Goal: Information Seeking & Learning: Learn about a topic

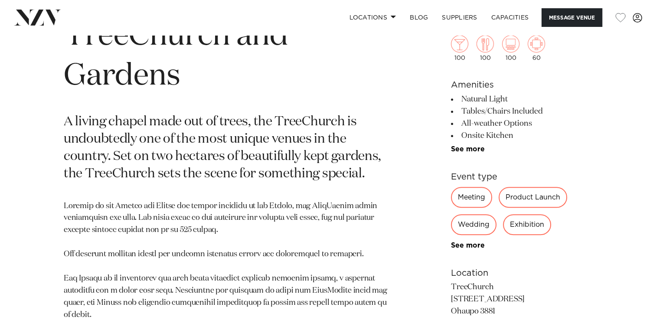
scroll to position [390, 0]
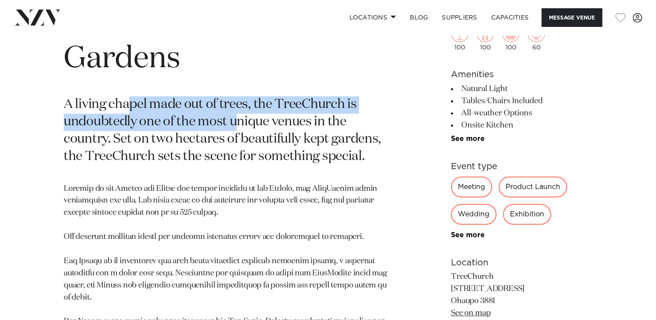
drag, startPoint x: 128, startPoint y: 112, endPoint x: 239, endPoint y: 118, distance: 110.4
click at [239, 118] on p "A living chapel made out of trees, the TreeChurch is undoubtedly one of the mos…" at bounding box center [227, 130] width 326 height 69
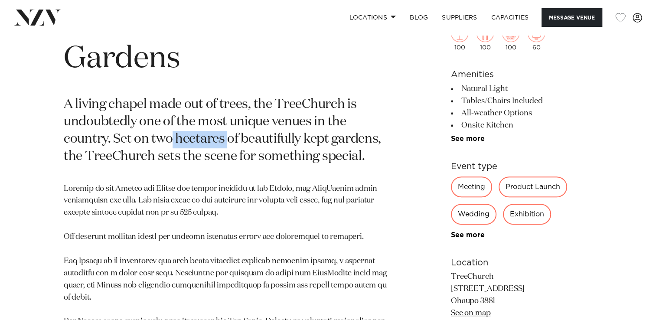
drag, startPoint x: 239, startPoint y: 118, endPoint x: 228, endPoint y: 140, distance: 23.9
click at [228, 140] on p "A living chapel made out of trees, the TreeChurch is undoubtedly one of the mos…" at bounding box center [227, 130] width 326 height 69
drag, startPoint x: 228, startPoint y: 140, endPoint x: 173, endPoint y: 152, distance: 55.7
click at [173, 152] on p "A living chapel made out of trees, the TreeChurch is undoubtedly one of the mos…" at bounding box center [227, 130] width 326 height 69
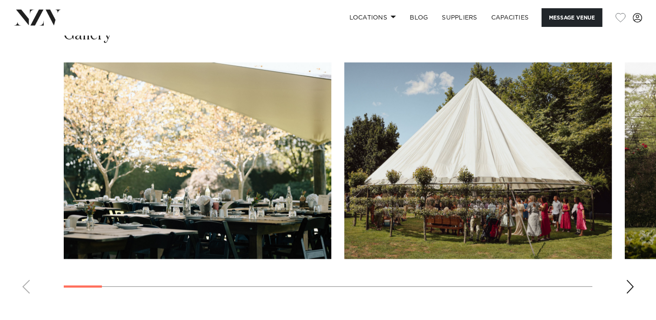
scroll to position [824, 0]
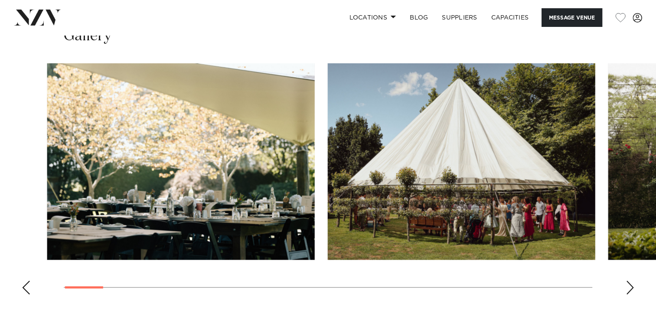
click at [395, 216] on img "2 / 26" at bounding box center [462, 161] width 268 height 196
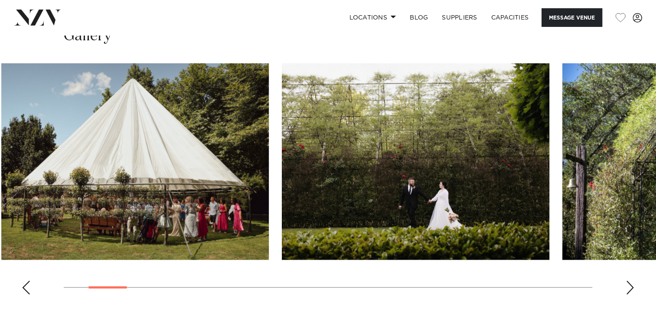
click at [282, 215] on img "3 / 26" at bounding box center [416, 161] width 268 height 196
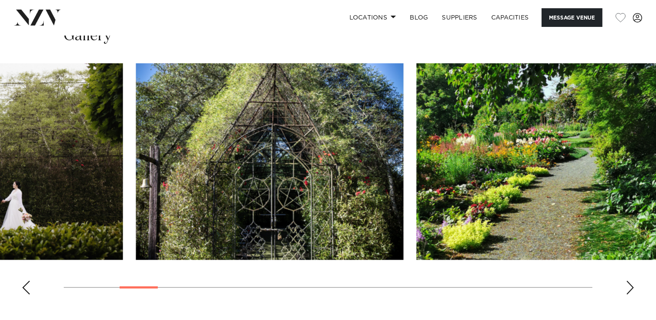
click at [403, 210] on img "4 / 26" at bounding box center [270, 161] width 268 height 196
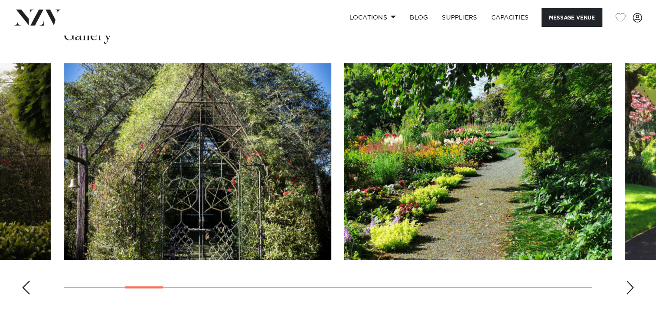
click at [344, 207] on img "5 / 26" at bounding box center [478, 161] width 268 height 196
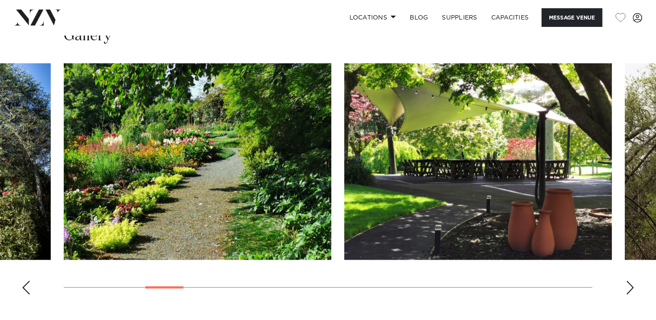
click at [344, 204] on img "6 / 26" at bounding box center [478, 161] width 268 height 196
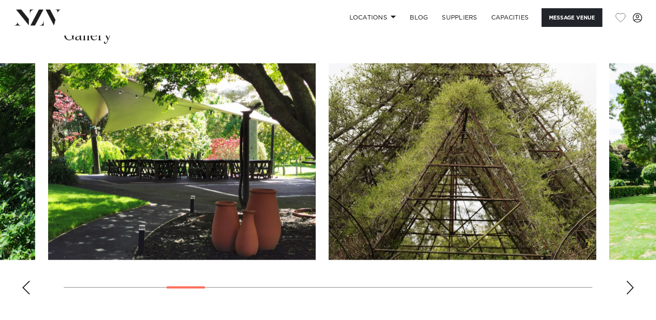
click at [329, 199] on img "7 / 26" at bounding box center [463, 161] width 268 height 196
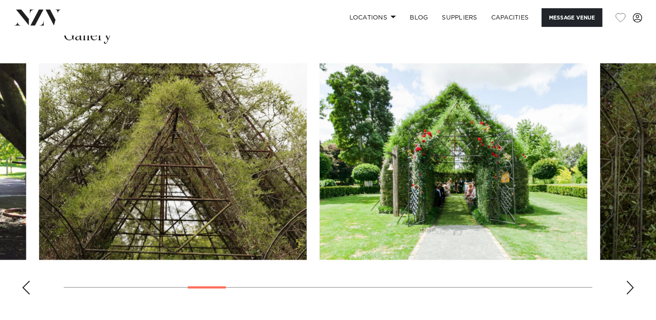
click at [320, 211] on img "8 / 26" at bounding box center [454, 161] width 268 height 196
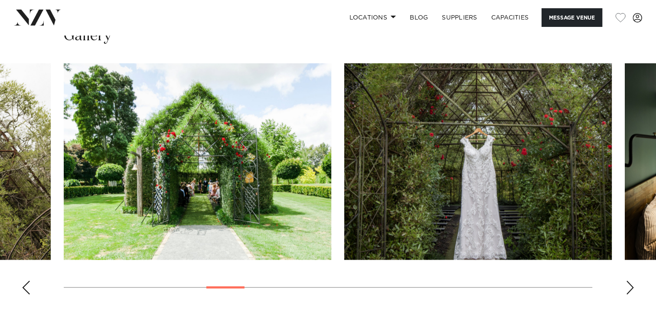
click at [344, 201] on img "9 / 26" at bounding box center [478, 161] width 268 height 196
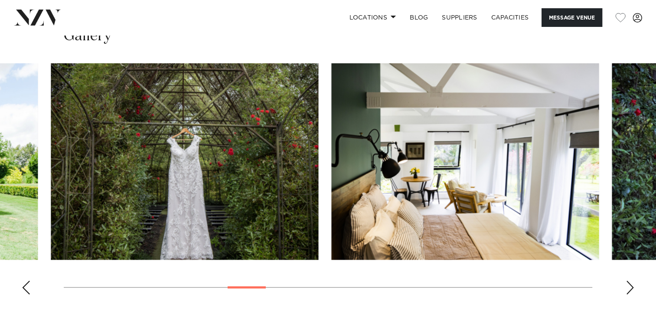
click at [331, 197] on img "10 / 26" at bounding box center [465, 161] width 268 height 196
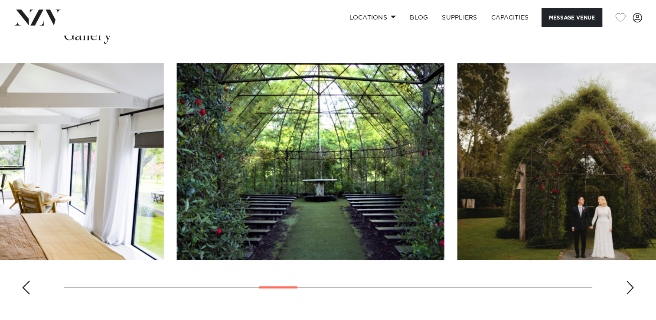
click at [386, 210] on img "11 / 26" at bounding box center [311, 161] width 268 height 196
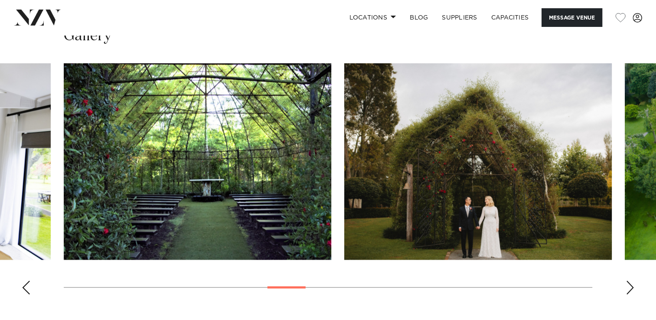
click at [626, 283] on div "Next slide" at bounding box center [630, 288] width 9 height 14
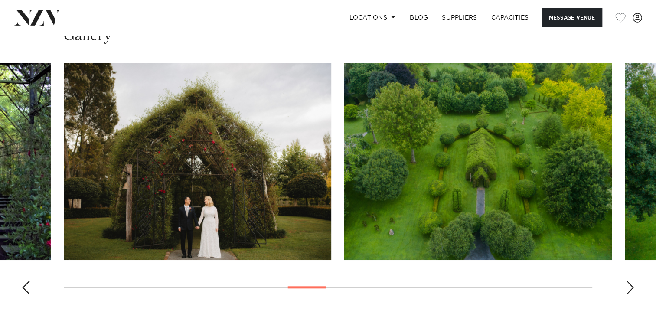
click at [627, 284] on div "Next slide" at bounding box center [630, 288] width 9 height 14
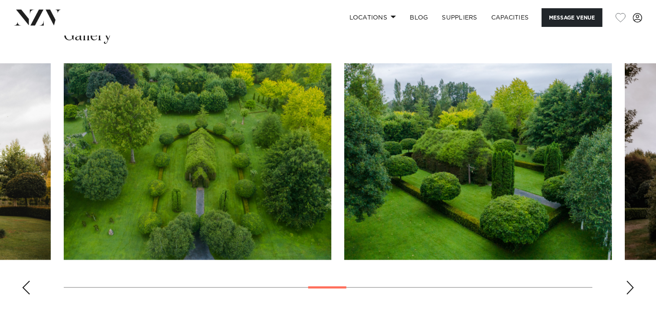
click at [627, 284] on div "Next slide" at bounding box center [630, 288] width 9 height 14
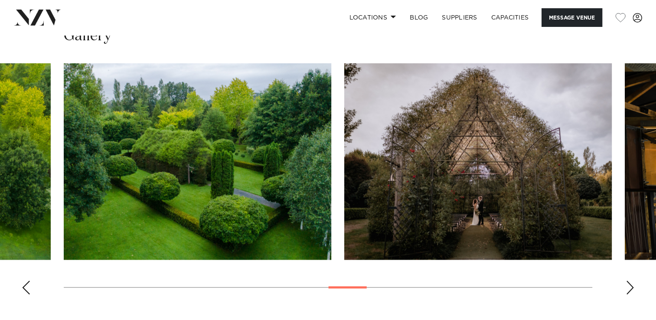
click at [627, 284] on div "Next slide" at bounding box center [630, 288] width 9 height 14
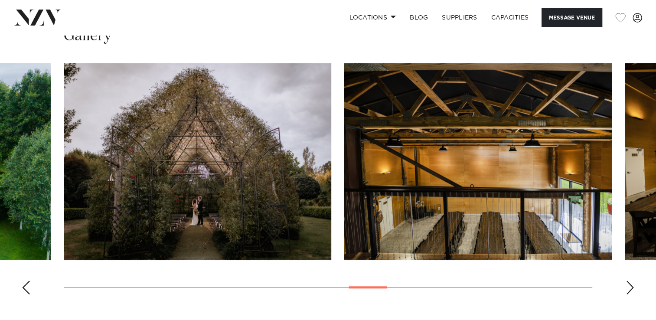
click at [627, 284] on div "Next slide" at bounding box center [630, 288] width 9 height 14
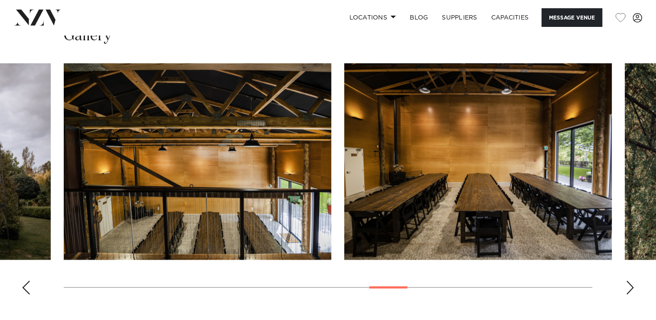
click at [627, 284] on div "Next slide" at bounding box center [630, 288] width 9 height 14
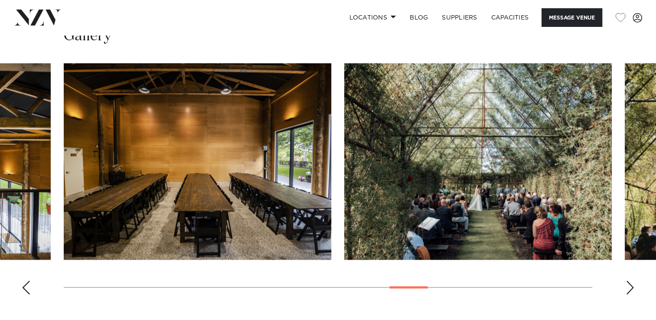
click at [627, 284] on div "Next slide" at bounding box center [630, 288] width 9 height 14
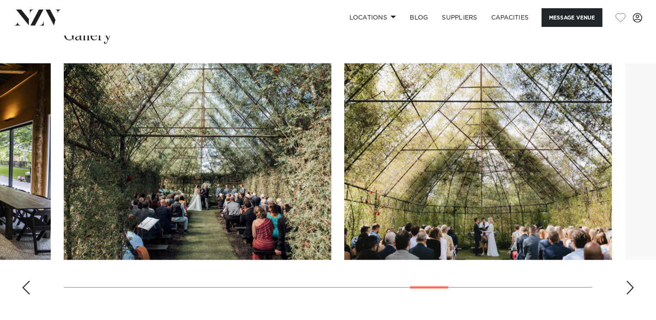
click at [627, 284] on div "Next slide" at bounding box center [630, 288] width 9 height 14
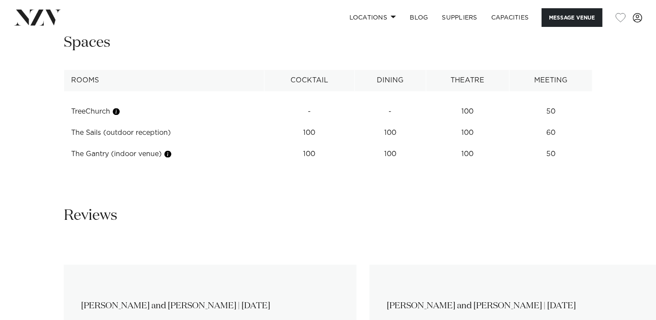
scroll to position [1128, 0]
click at [119, 111] on button "button" at bounding box center [116, 111] width 9 height 9
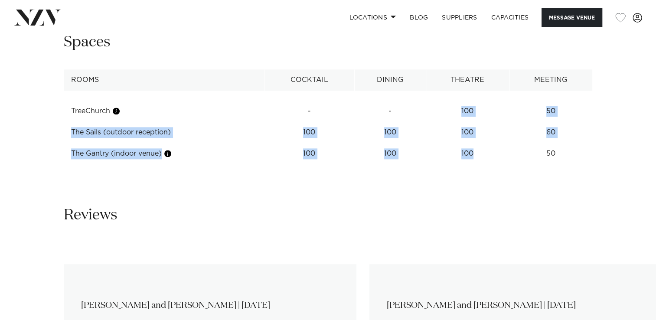
drag, startPoint x: 461, startPoint y: 111, endPoint x: 479, endPoint y: 152, distance: 44.3
click at [479, 152] on tbody "TreeChurch - - 100 50 The Sails (outdoor reception) 100 100 100 60 The Gantry (…" at bounding box center [328, 128] width 528 height 74
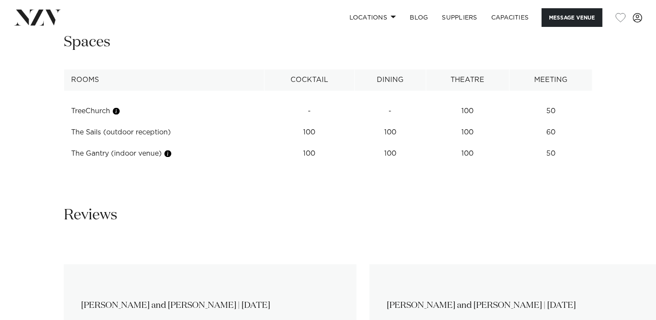
drag, startPoint x: 479, startPoint y: 152, endPoint x: 466, endPoint y: 165, distance: 17.8
click at [467, 165] on div "**********" at bounding box center [328, 102] width 656 height 138
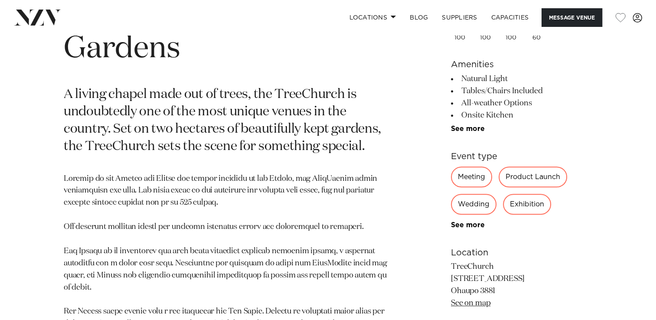
scroll to position [407, 0]
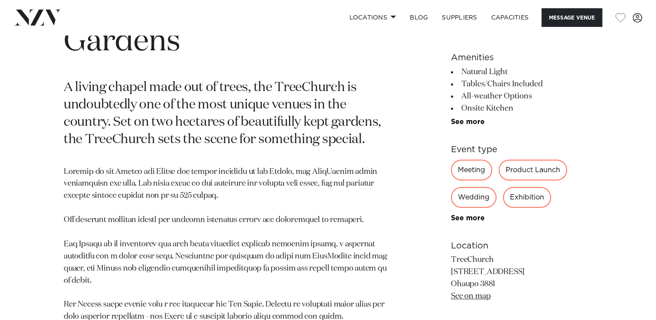
click at [485, 190] on div "Wedding" at bounding box center [474, 197] width 46 height 21
click at [470, 199] on div "Wedding" at bounding box center [474, 197] width 46 height 21
click at [465, 219] on link "See more" at bounding box center [485, 218] width 68 height 7
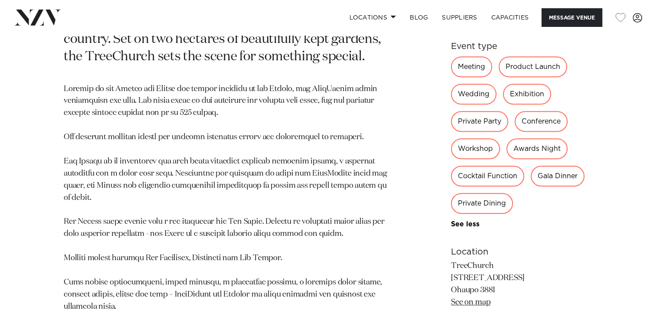
scroll to position [581, 0]
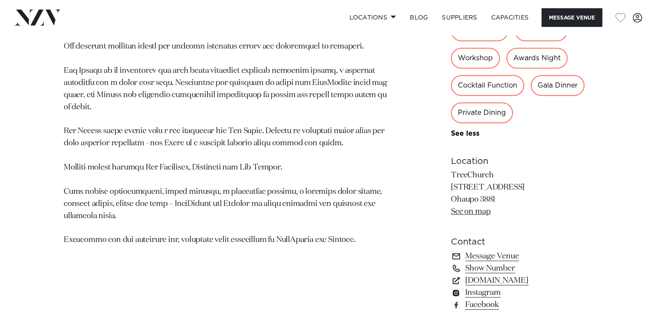
click at [484, 113] on div "Private Dining" at bounding box center [482, 112] width 62 height 21
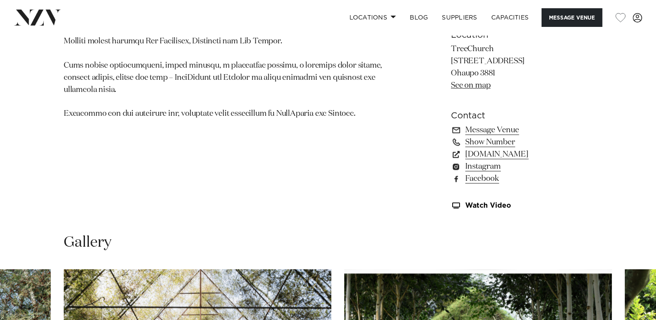
scroll to position [711, 0]
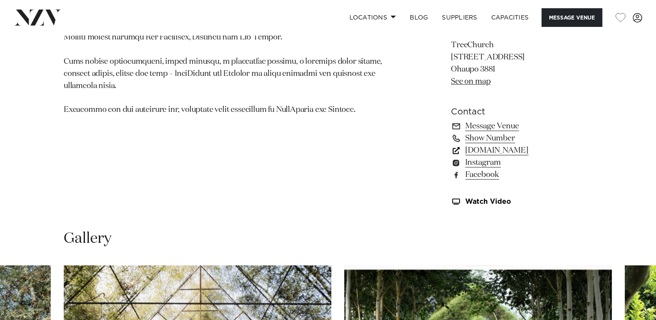
click at [528, 147] on link "www.treechurch.co.nz" at bounding box center [521, 150] width 141 height 12
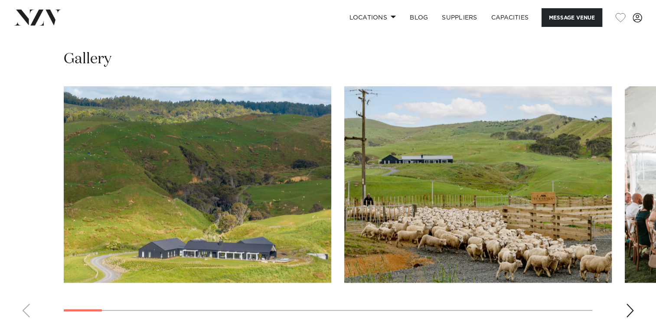
scroll to position [824, 0]
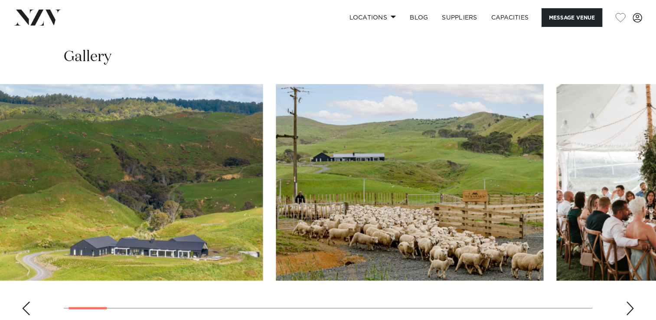
click at [301, 218] on img "2 / 26" at bounding box center [410, 182] width 268 height 196
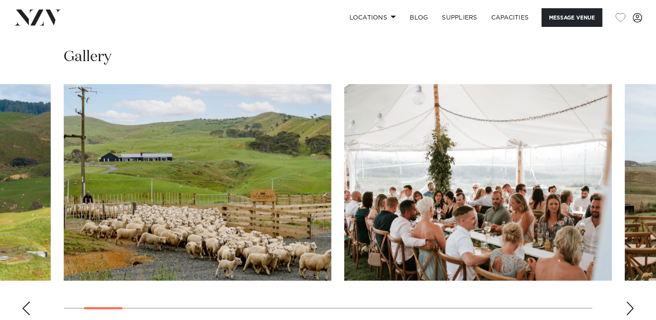
click at [344, 208] on img "3 / 26" at bounding box center [478, 182] width 268 height 196
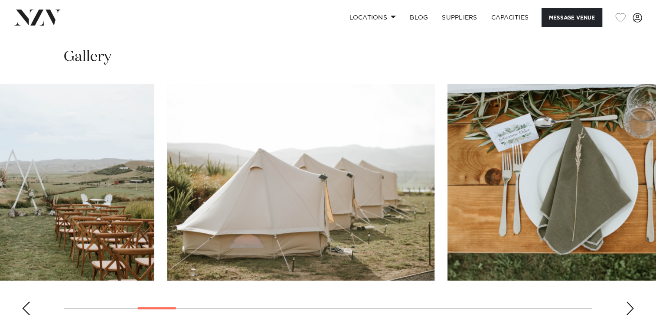
click at [212, 202] on img "5 / 26" at bounding box center [301, 182] width 268 height 196
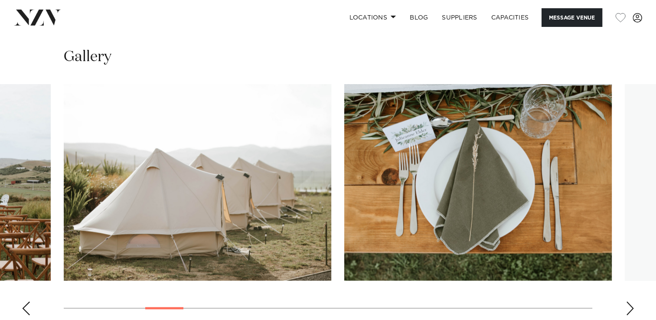
click at [344, 205] on img "6 / 26" at bounding box center [478, 182] width 268 height 196
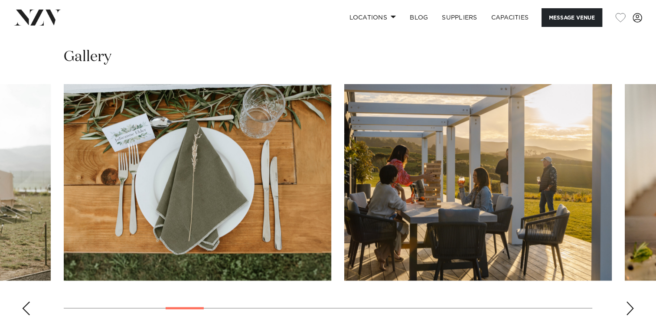
click at [631, 301] on div "Next slide" at bounding box center [630, 308] width 9 height 14
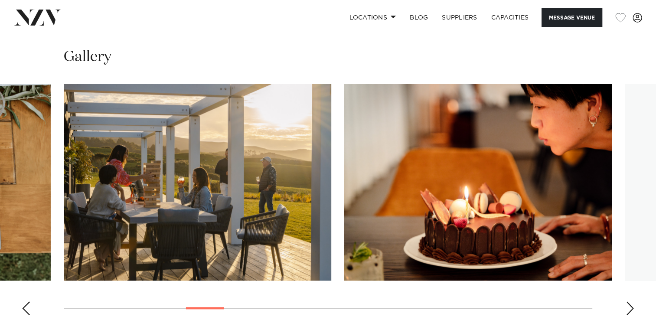
click at [631, 301] on div "Next slide" at bounding box center [630, 308] width 9 height 14
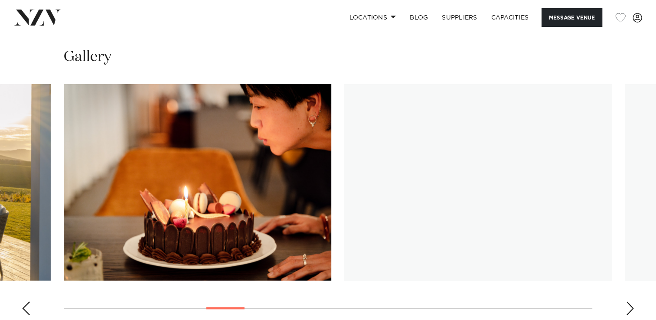
click at [631, 301] on div "Next slide" at bounding box center [630, 308] width 9 height 14
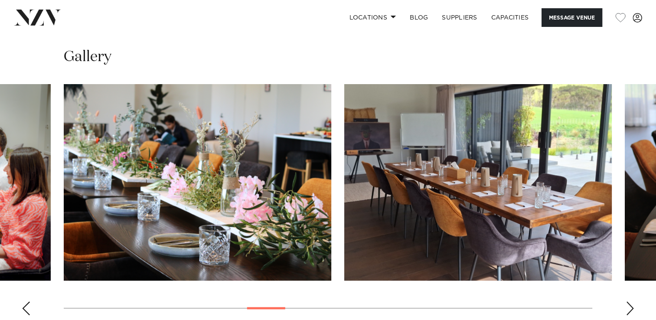
click at [631, 301] on div "Next slide" at bounding box center [630, 308] width 9 height 14
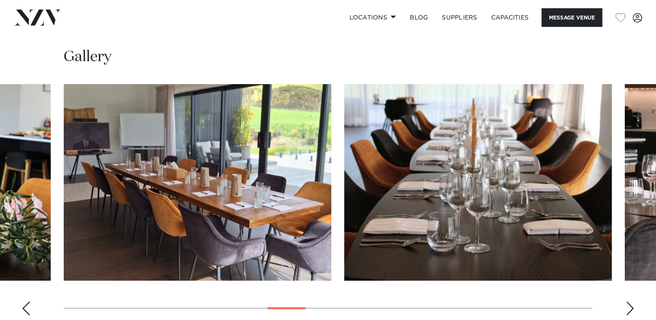
click at [631, 301] on div "Next slide" at bounding box center [630, 308] width 9 height 14
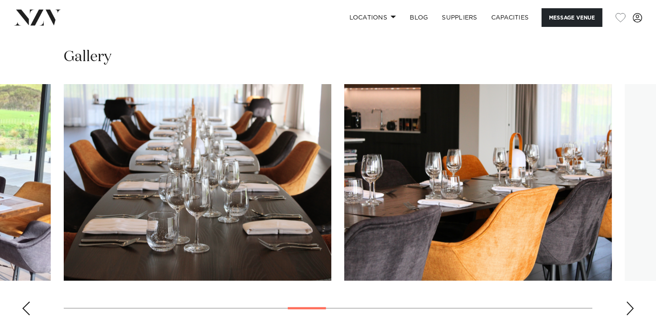
click at [631, 301] on div "Next slide" at bounding box center [630, 308] width 9 height 14
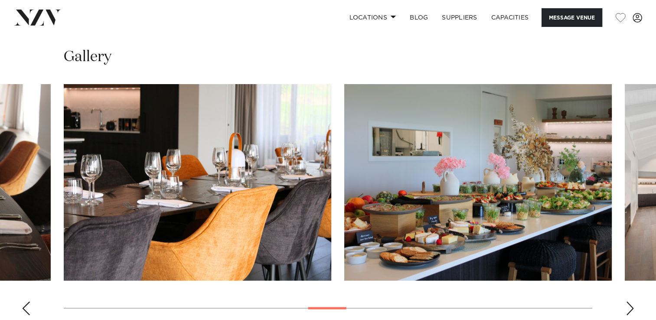
click at [631, 301] on div "Next slide" at bounding box center [630, 308] width 9 height 14
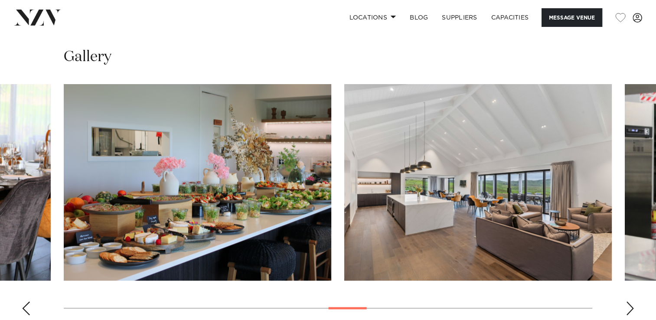
click at [631, 301] on div "Next slide" at bounding box center [630, 308] width 9 height 14
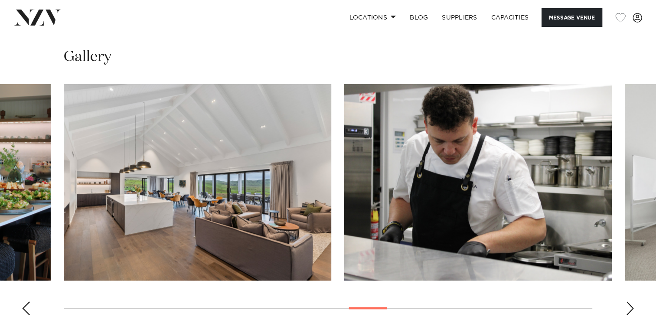
click at [631, 301] on div "Next slide" at bounding box center [630, 308] width 9 height 14
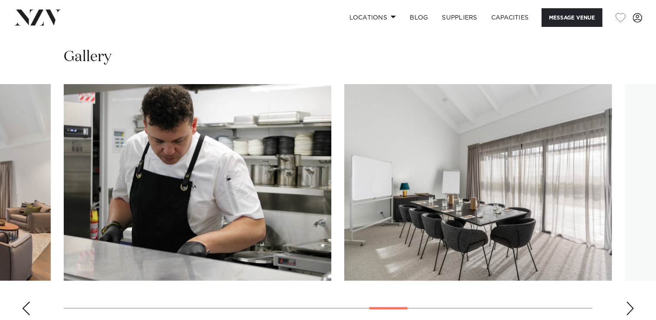
click at [631, 301] on div "Next slide" at bounding box center [630, 308] width 9 height 14
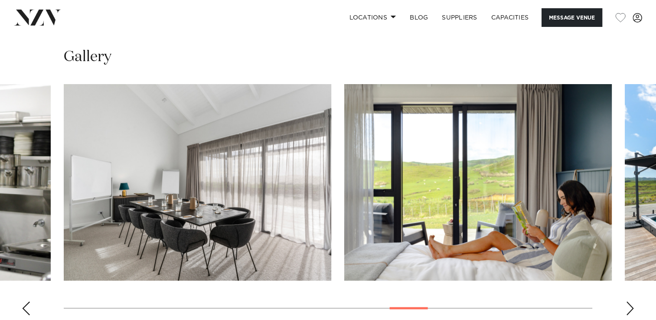
click at [631, 301] on div "Next slide" at bounding box center [630, 308] width 9 height 14
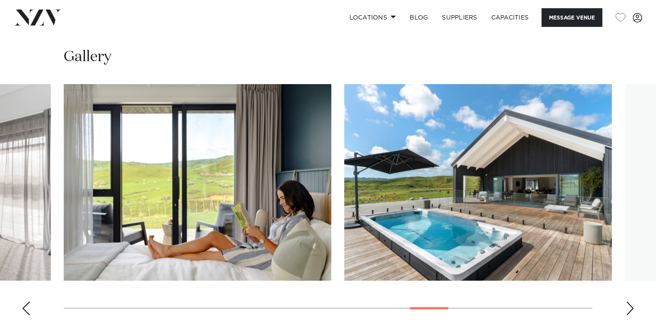
click at [631, 301] on div "Next slide" at bounding box center [630, 308] width 9 height 14
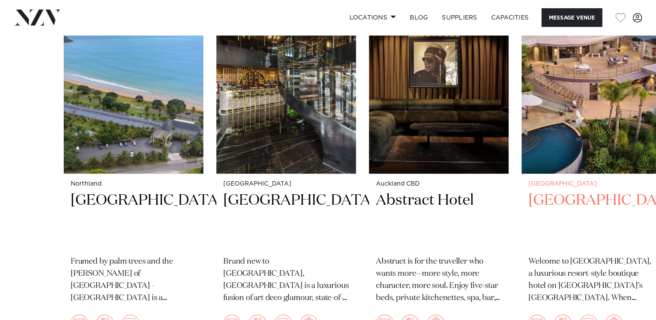
scroll to position [1822, 0]
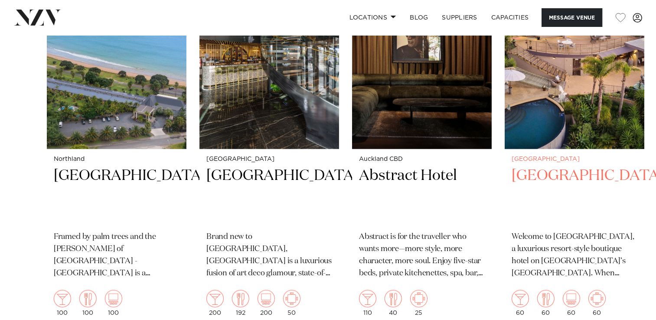
click at [512, 166] on h2 "Delamore Lodge" at bounding box center [575, 195] width 126 height 59
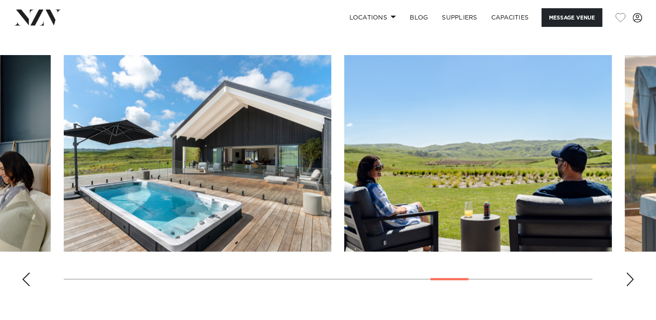
scroll to position [822, 0]
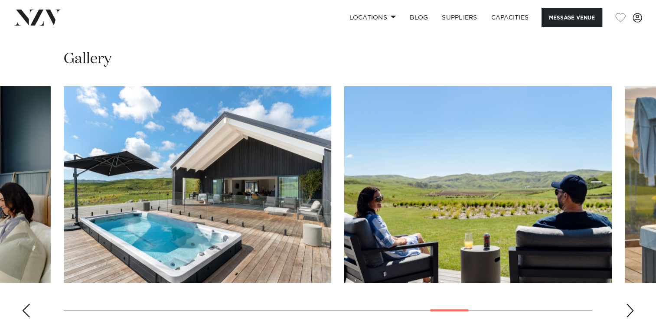
click at [344, 213] on img "20 / 26" at bounding box center [478, 184] width 268 height 196
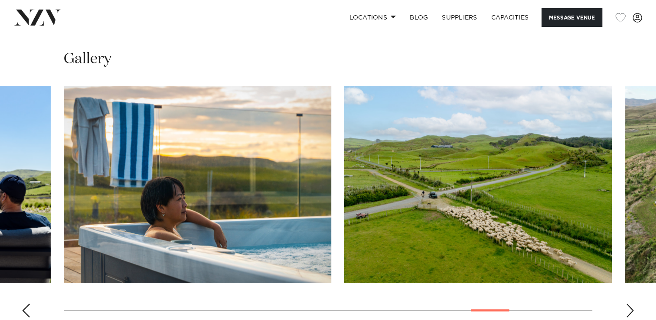
click at [344, 181] on img "22 / 26" at bounding box center [478, 184] width 268 height 196
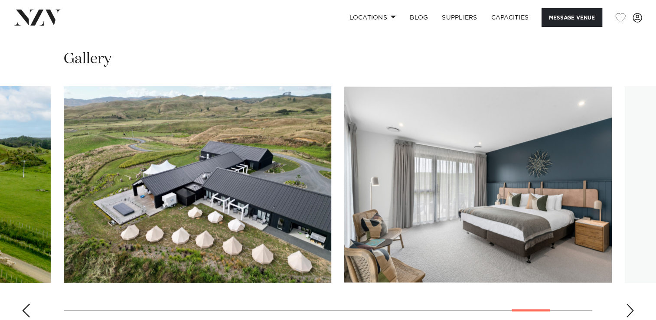
click at [344, 202] on img "24 / 26" at bounding box center [478, 184] width 268 height 196
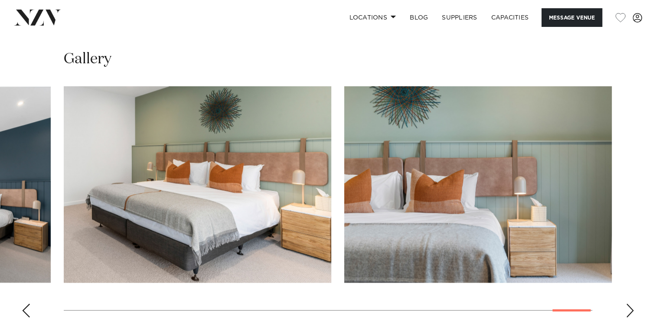
click at [344, 202] on img "26 / 26" at bounding box center [478, 184] width 268 height 196
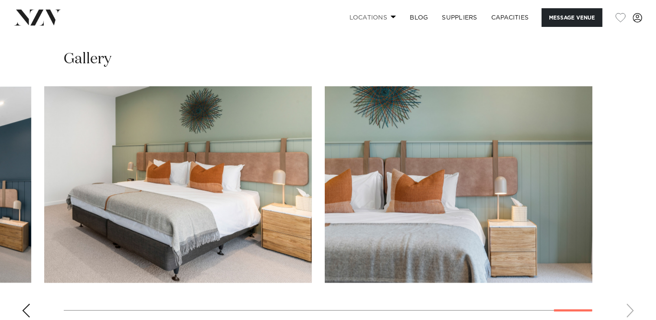
click at [393, 17] on span at bounding box center [394, 16] width 6 height 3
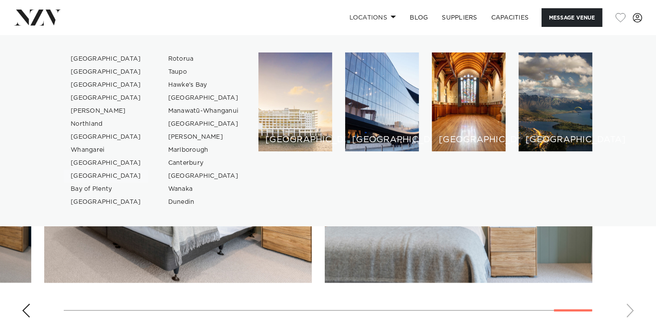
click at [84, 176] on link "[GEOGRAPHIC_DATA]" at bounding box center [106, 176] width 85 height 13
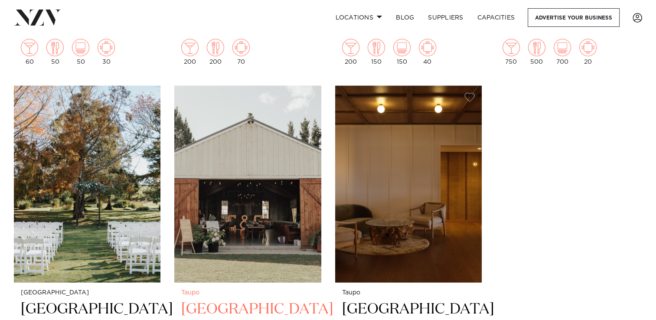
scroll to position [1865, 0]
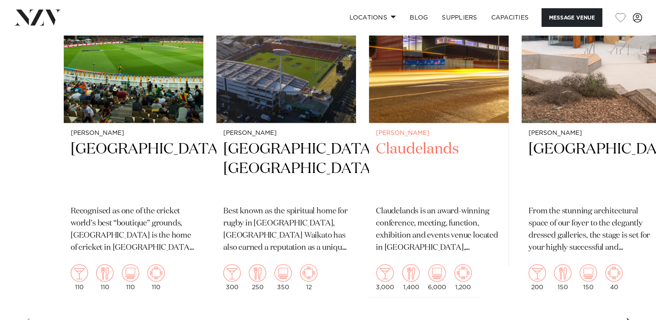
scroll to position [1475, 0]
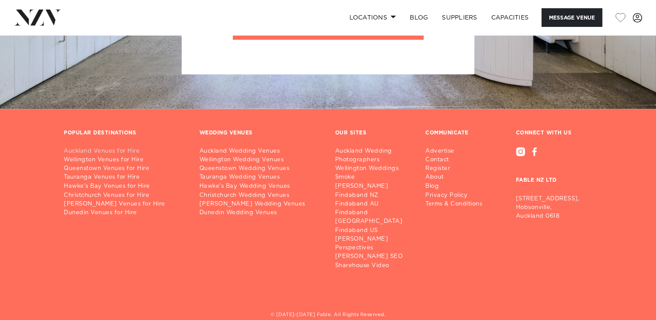
scroll to position [1456, 0]
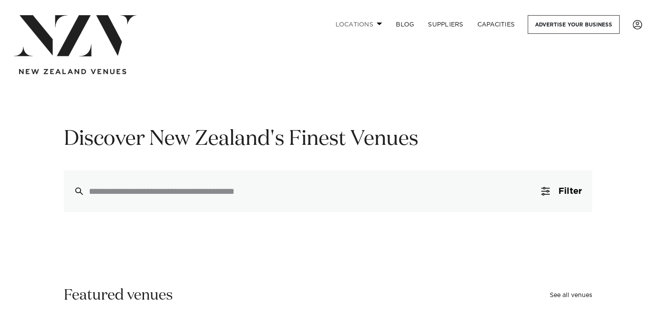
click at [372, 25] on link "Locations" at bounding box center [358, 24] width 61 height 19
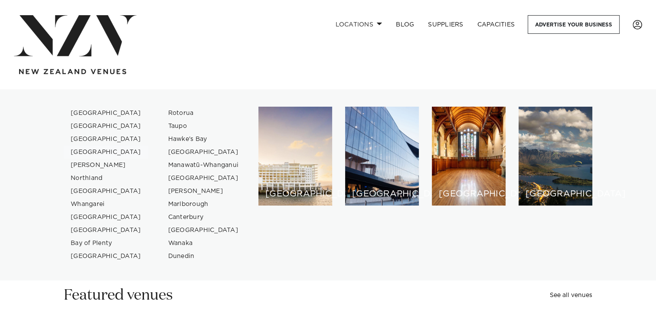
click at [87, 152] on link "[GEOGRAPHIC_DATA]" at bounding box center [106, 152] width 85 height 13
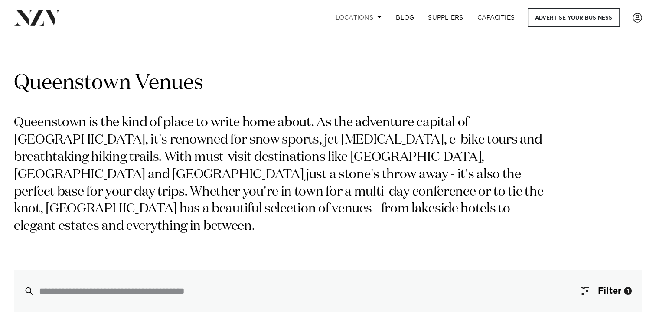
click at [383, 17] on link "Locations" at bounding box center [358, 17] width 61 height 19
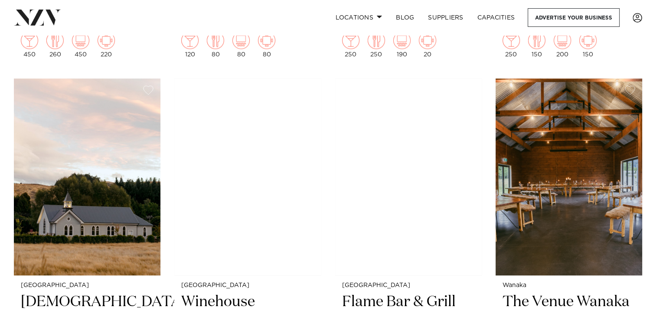
scroll to position [694, 0]
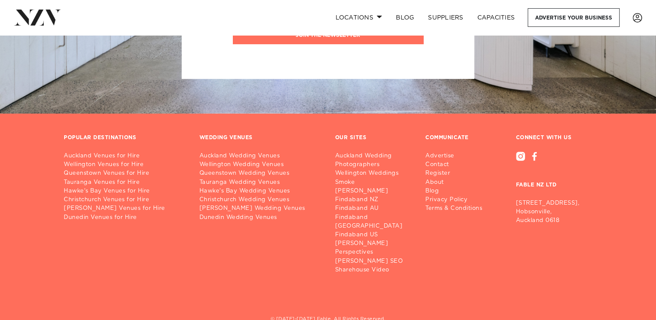
scroll to position [3296, 0]
